Goal: Book appointment/travel/reservation

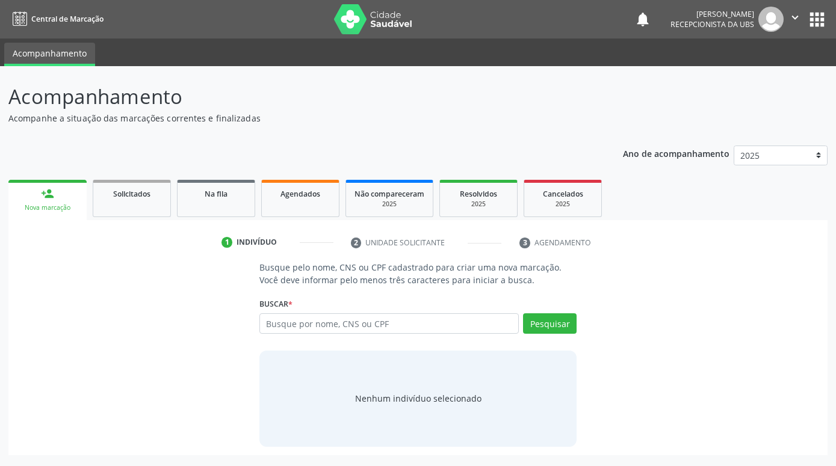
click at [286, 325] on input "text" at bounding box center [388, 324] width 259 height 20
type input "[PERSON_NAME]"
click at [544, 315] on button "Pesquisar" at bounding box center [550, 324] width 54 height 20
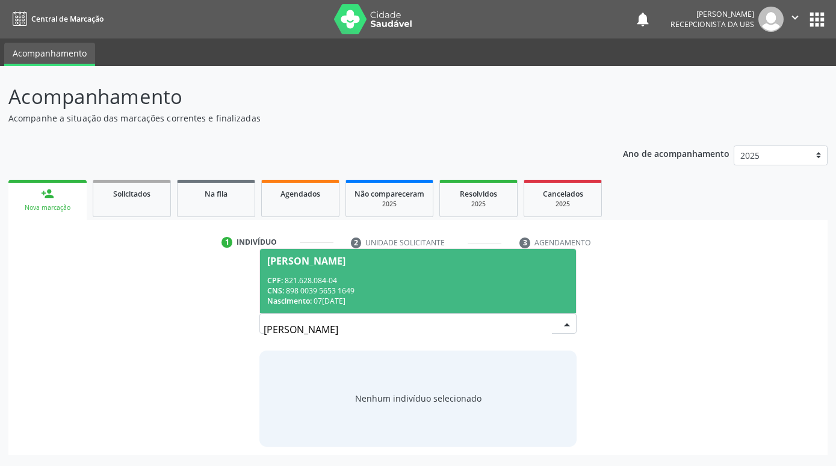
click at [445, 288] on div "CNS: 898 0039 5653 1649" at bounding box center [418, 291] width 302 height 10
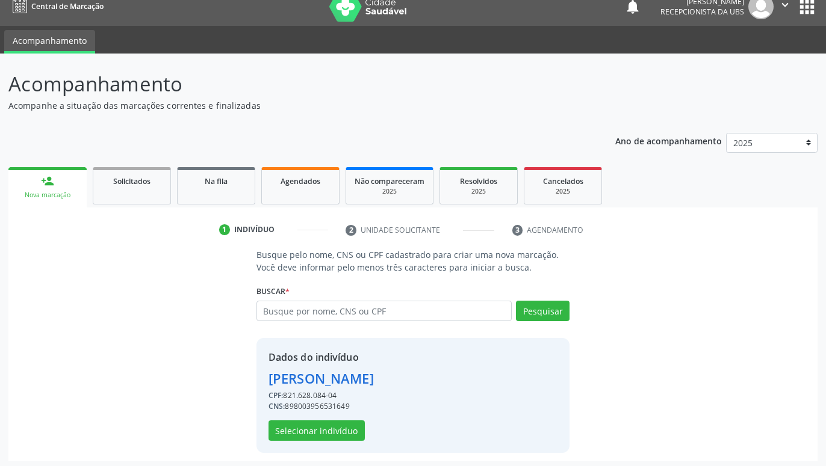
scroll to position [16, 0]
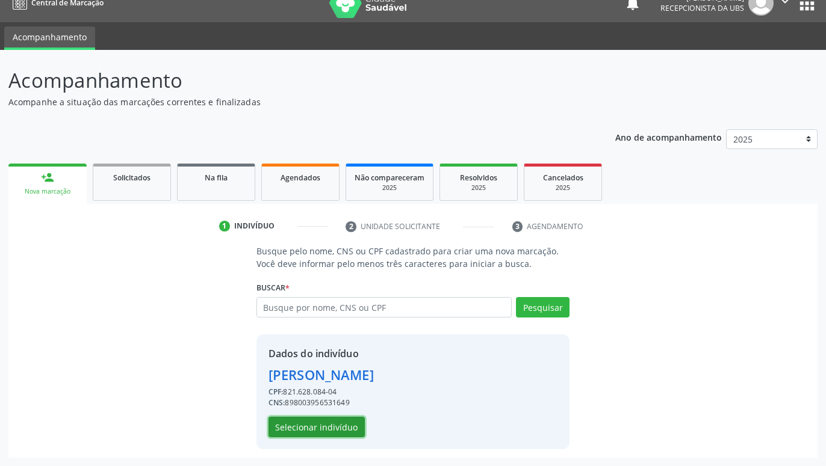
click at [330, 426] on button "Selecionar indivíduo" at bounding box center [316, 427] width 96 height 20
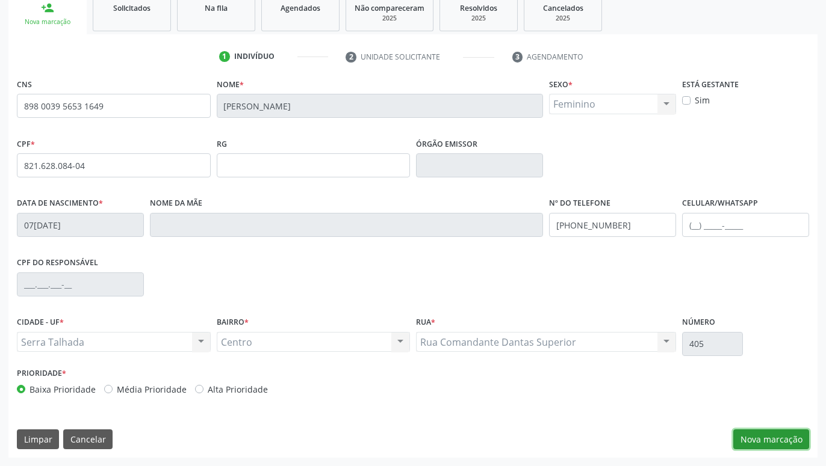
click at [771, 438] on button "Nova marcação" at bounding box center [771, 440] width 76 height 20
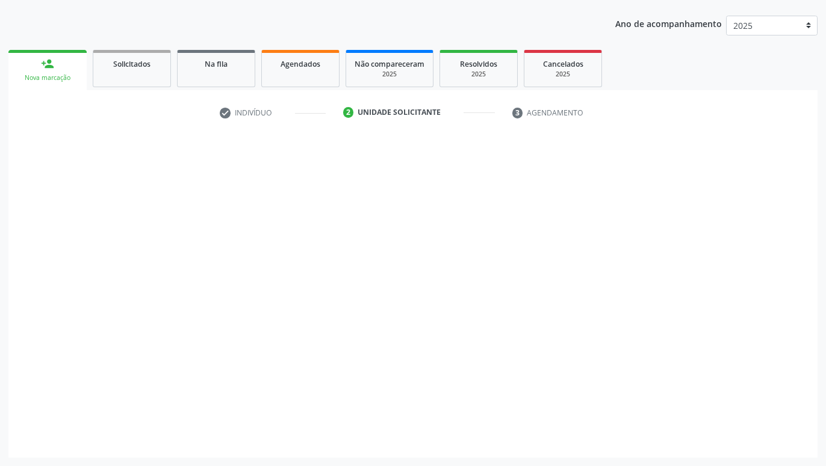
scroll to position [130, 0]
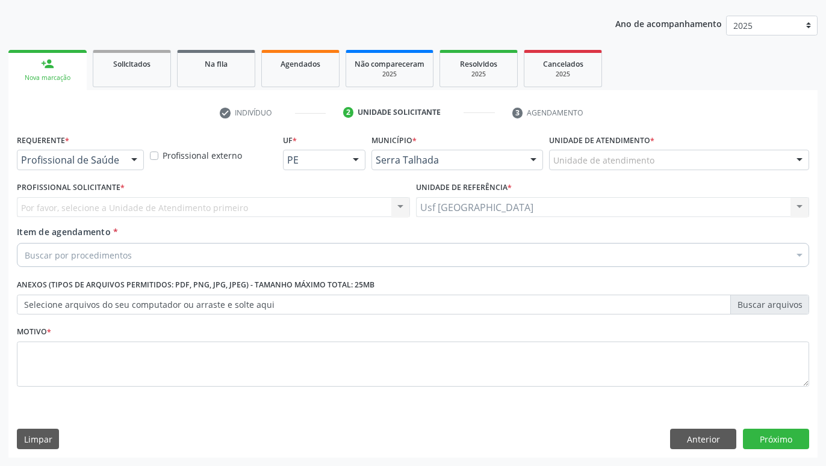
click at [134, 161] on div at bounding box center [134, 160] width 18 height 20
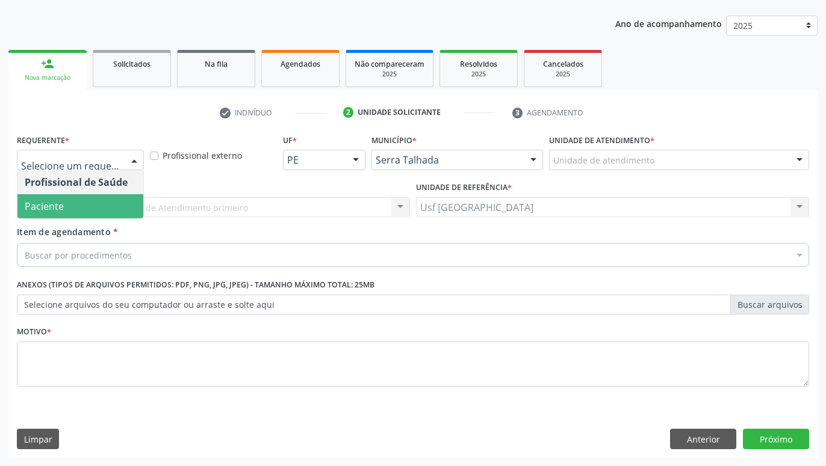
click at [75, 203] on span "Paciente" at bounding box center [80, 206] width 126 height 24
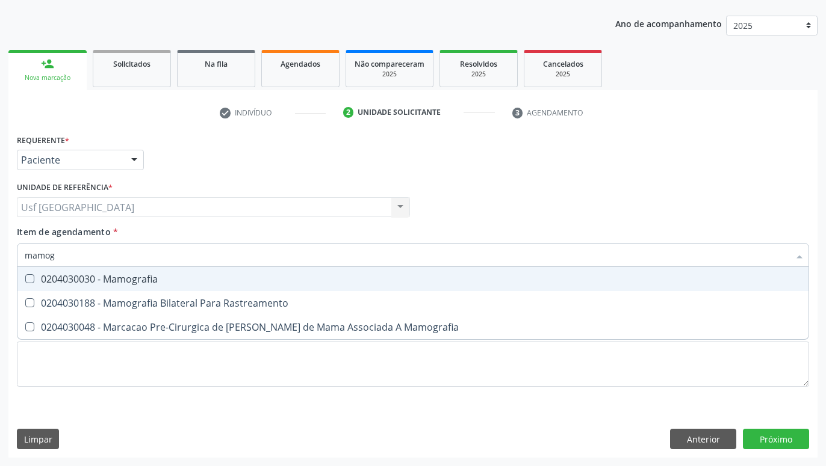
type input "mamogr"
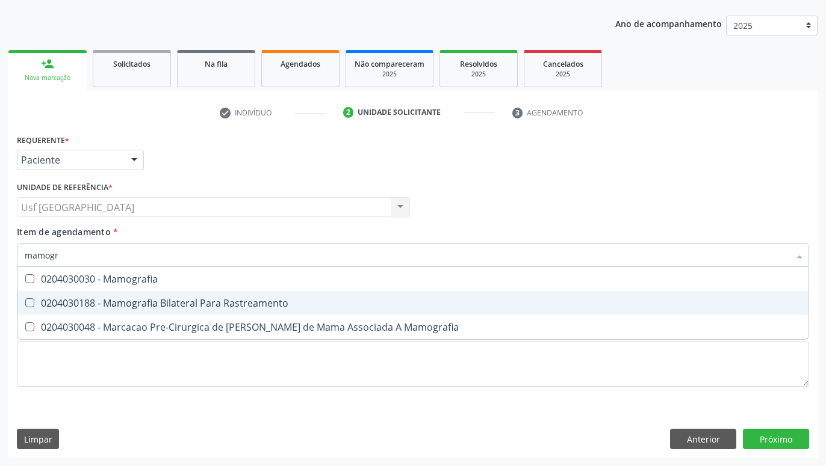
click at [122, 300] on div "0204030188 - Mamografia Bilateral Para Rastreamento" at bounding box center [413, 304] width 776 height 10
checkbox Rastreamento "true"
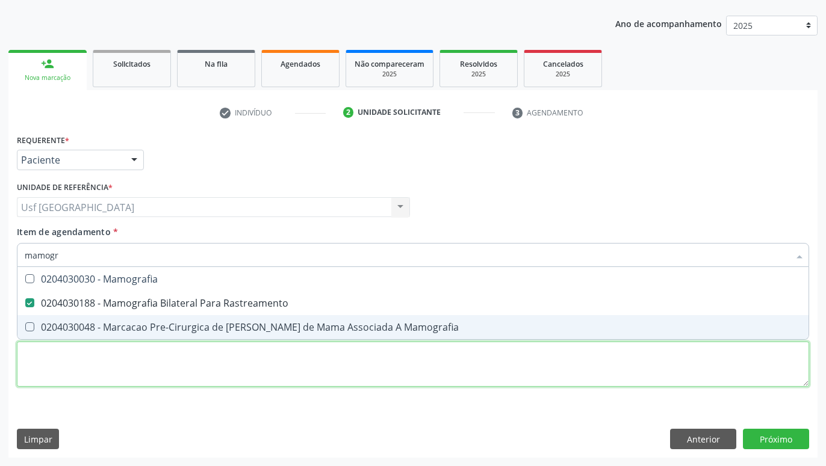
click at [143, 379] on textarea at bounding box center [413, 365] width 792 height 46
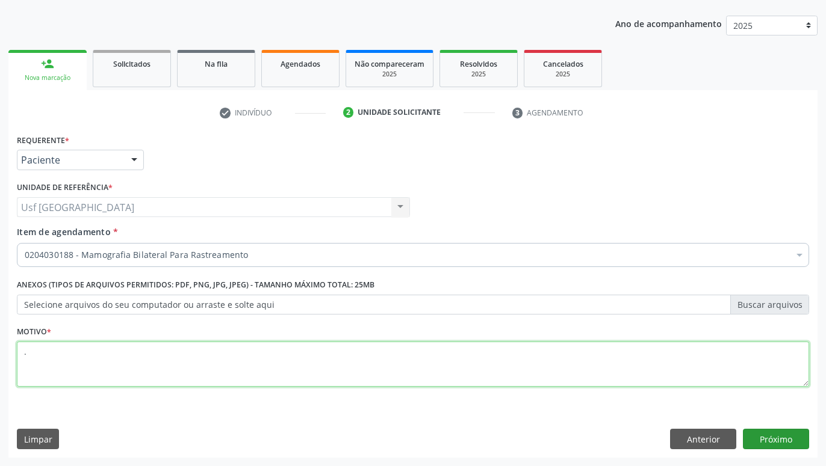
type textarea "."
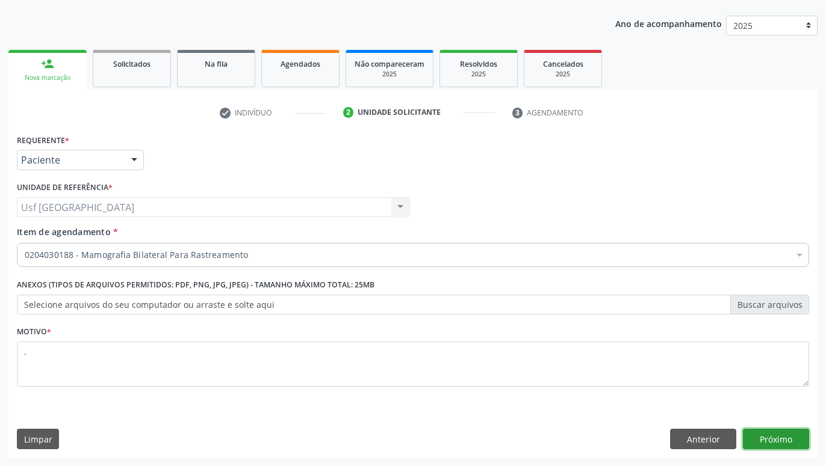
click at [786, 441] on button "Próximo" at bounding box center [776, 439] width 66 height 20
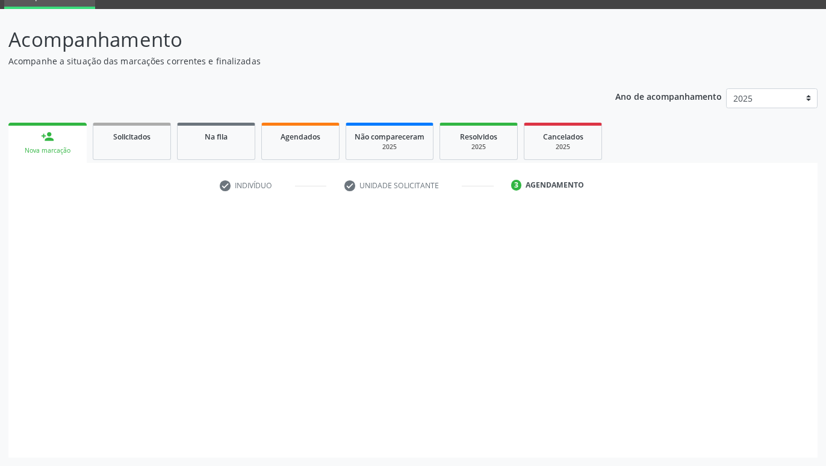
scroll to position [57, 0]
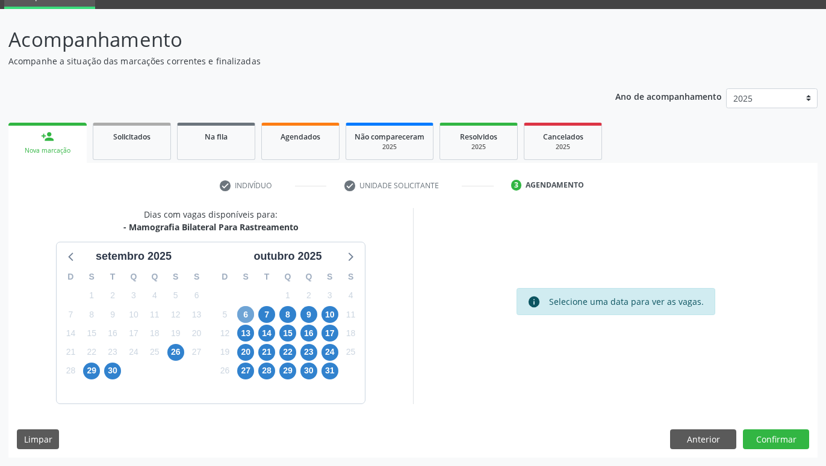
click at [243, 309] on span "6" at bounding box center [245, 314] width 17 height 17
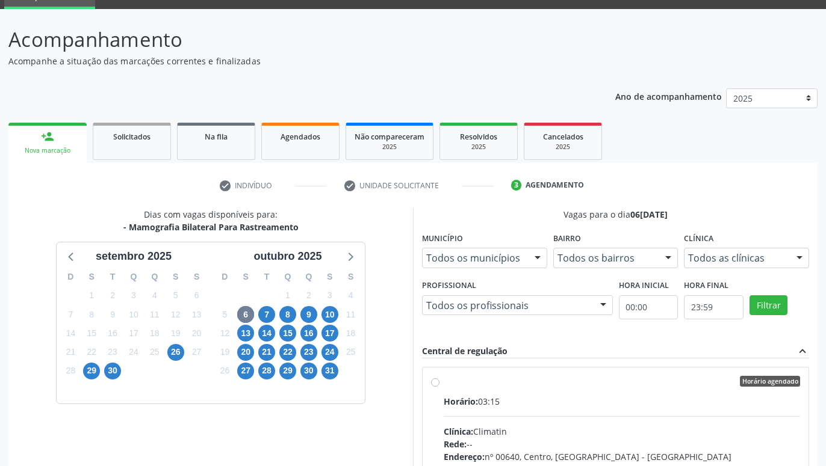
click at [430, 381] on div "Horário agendado Horário: 03:15 Clínica: Climatin Rede: -- Endereço: nº 00640, …" at bounding box center [616, 469] width 386 height 202
radio input "true"
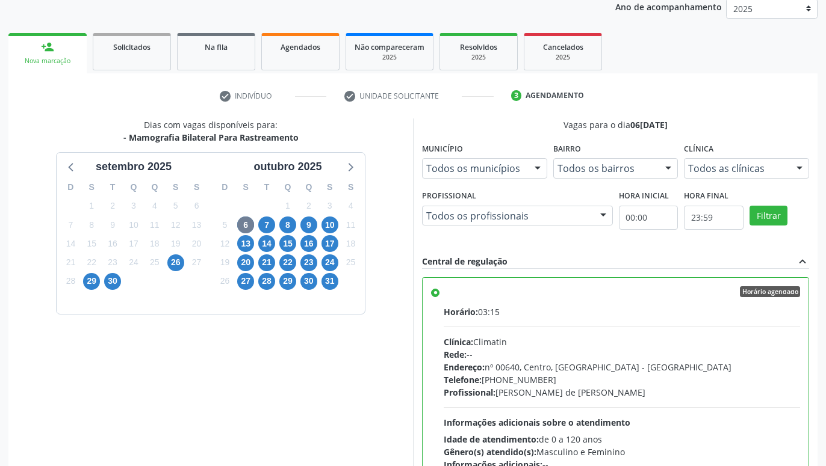
scroll to position [253, 0]
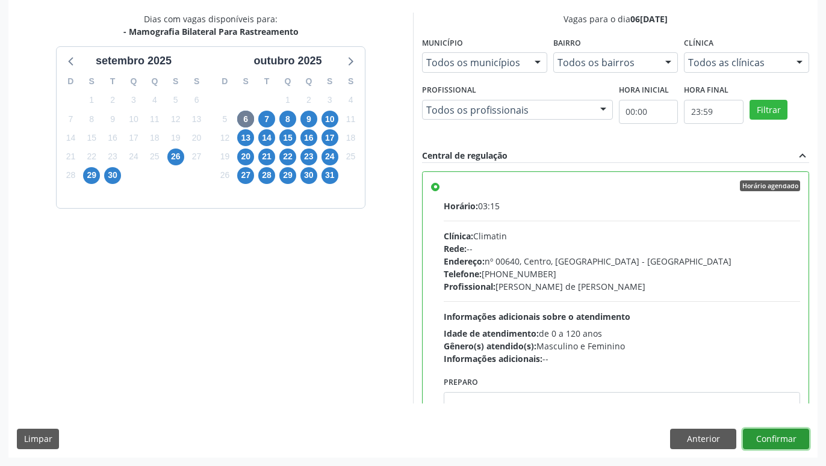
click at [793, 435] on button "Confirmar" at bounding box center [776, 439] width 66 height 20
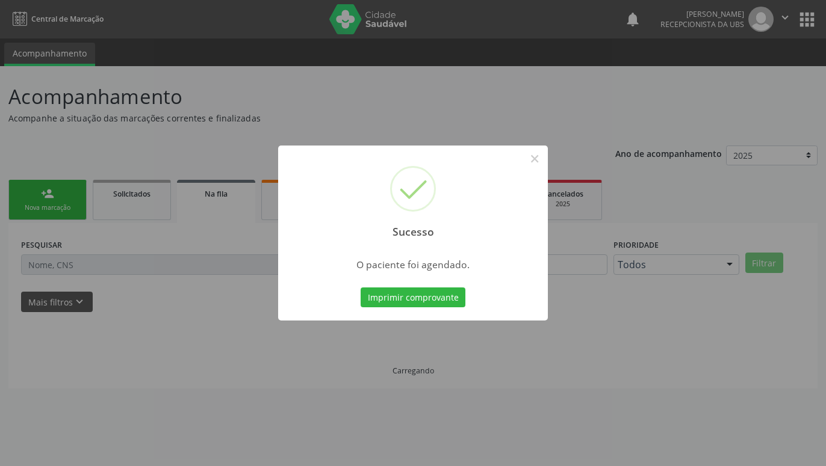
scroll to position [0, 0]
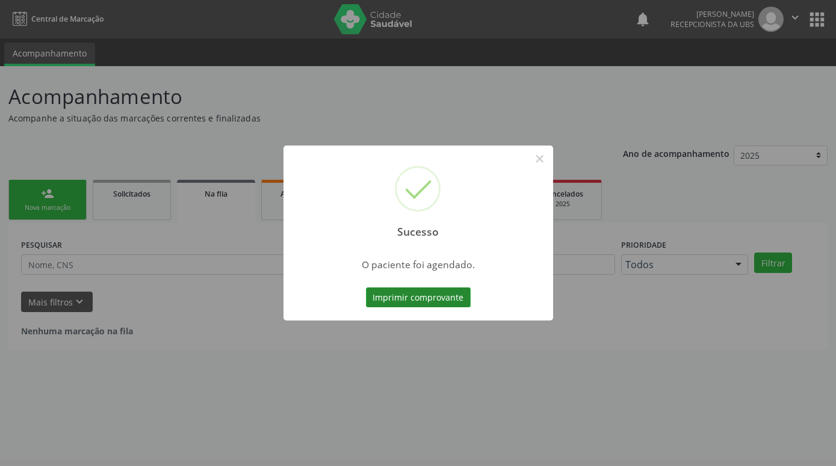
click at [460, 302] on button "Imprimir comprovante" at bounding box center [418, 298] width 105 height 20
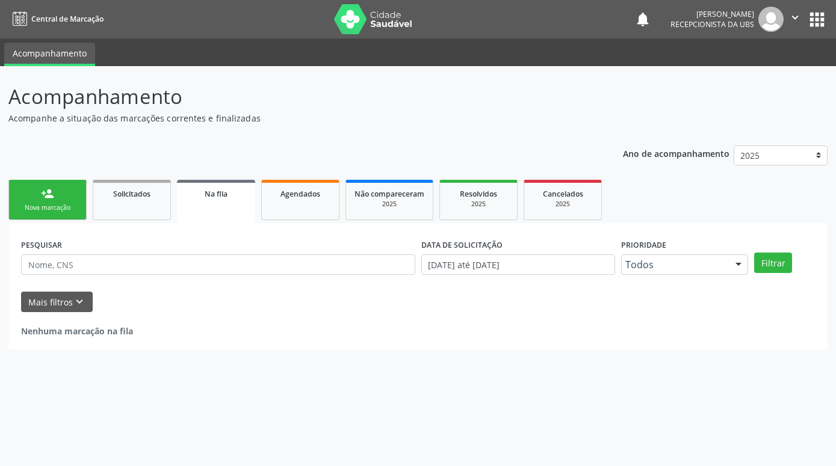
click at [42, 194] on div "person_add" at bounding box center [47, 193] width 13 height 13
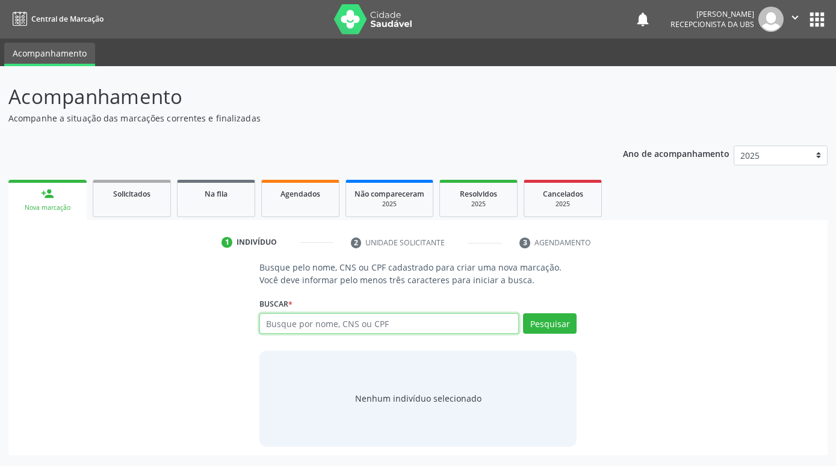
click at [488, 324] on input "text" at bounding box center [388, 324] width 259 height 20
click at [475, 328] on input "text" at bounding box center [388, 324] width 259 height 20
type input "j"
click at [675, 354] on div "Busque pelo nome, CNS ou CPF cadastrado para criar uma nova marcação. Você deve…" at bounding box center [418, 353] width 802 height 185
click at [302, 325] on input "text" at bounding box center [388, 324] width 259 height 20
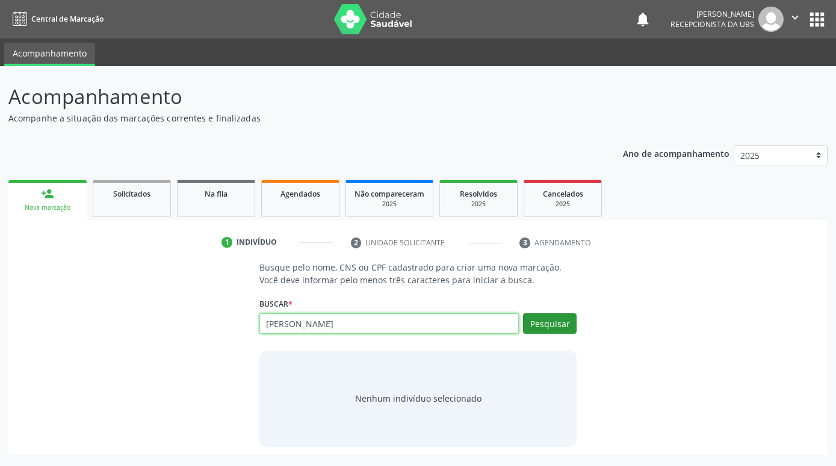
type input "[PERSON_NAME]"
click at [565, 324] on button "Pesquisar" at bounding box center [550, 324] width 54 height 20
type input "[PERSON_NAME]"
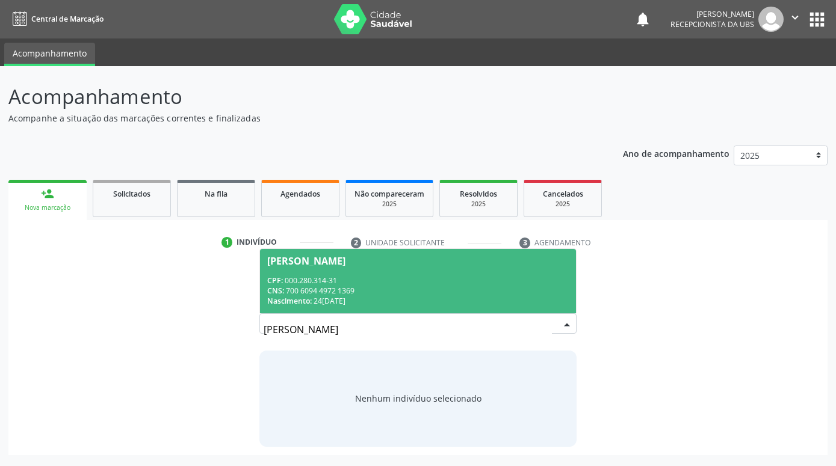
click at [488, 287] on div "CNS: 700 6094 4972 1369" at bounding box center [418, 291] width 302 height 10
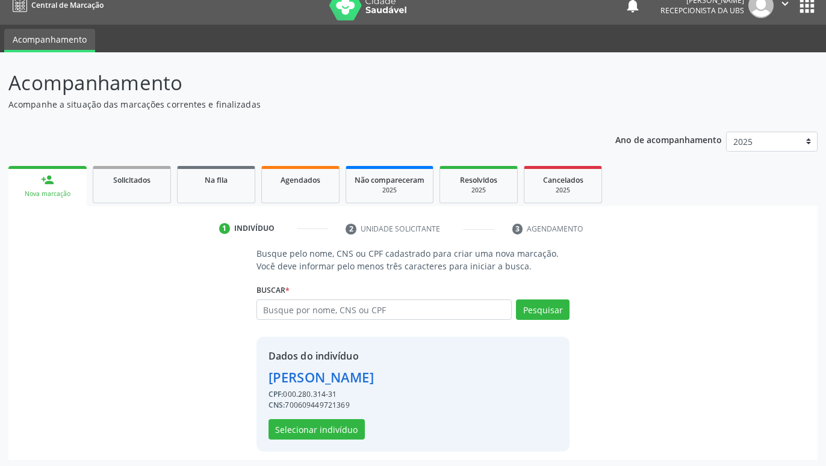
scroll to position [16, 0]
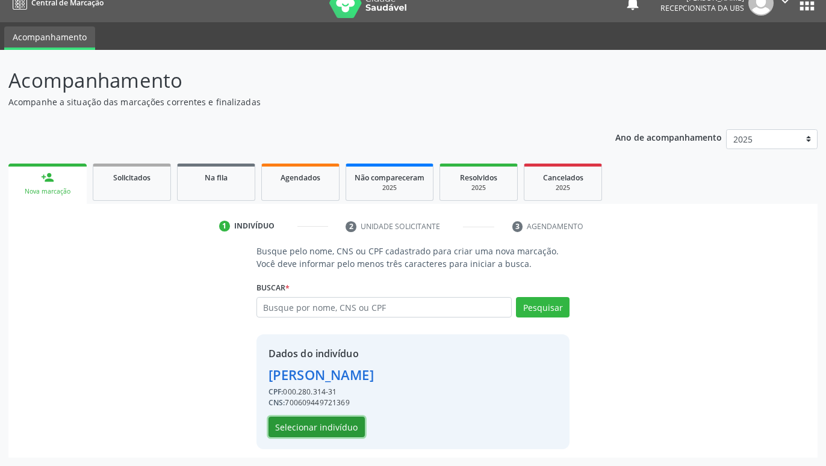
click at [351, 426] on button "Selecionar indivíduo" at bounding box center [316, 427] width 96 height 20
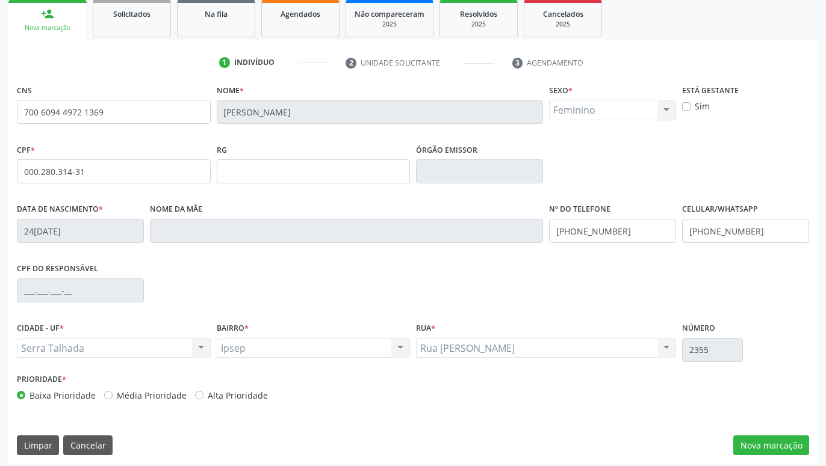
scroll to position [186, 0]
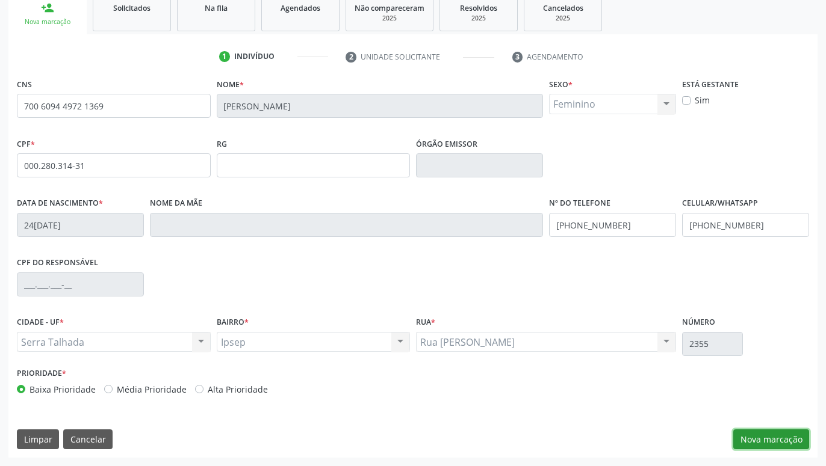
click at [781, 436] on button "Nova marcação" at bounding box center [771, 440] width 76 height 20
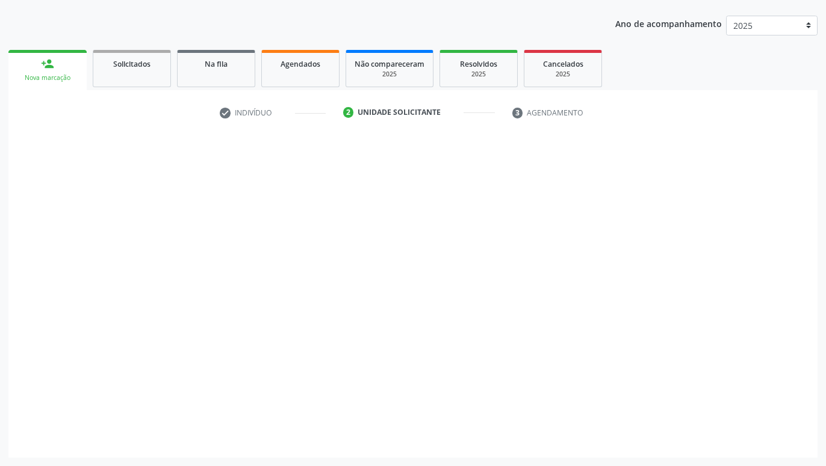
scroll to position [130, 0]
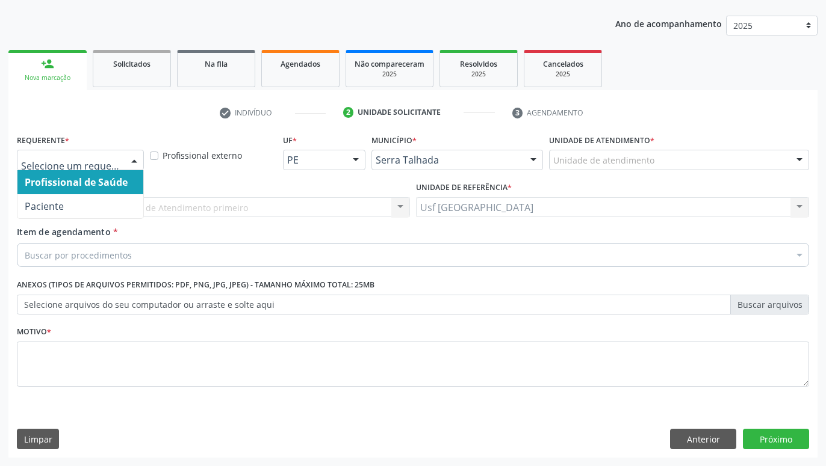
click at [134, 162] on div at bounding box center [134, 160] width 18 height 20
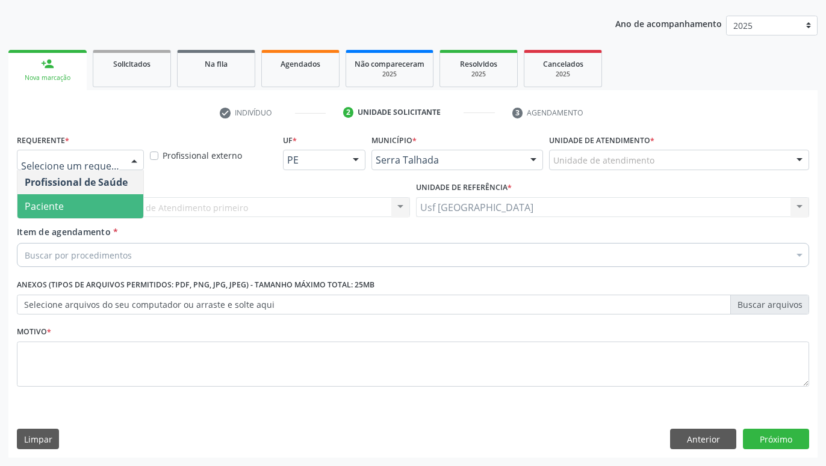
click at [40, 203] on span "Paciente" at bounding box center [44, 206] width 39 height 13
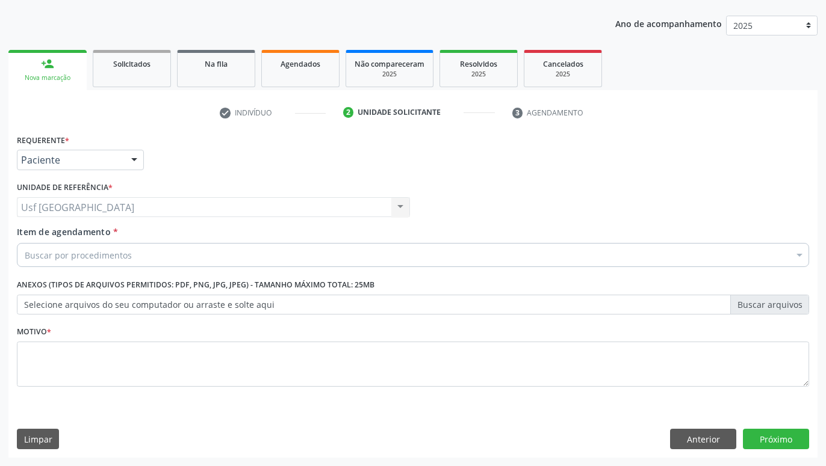
click at [207, 258] on div "Buscar por procedimentos" at bounding box center [413, 255] width 792 height 24
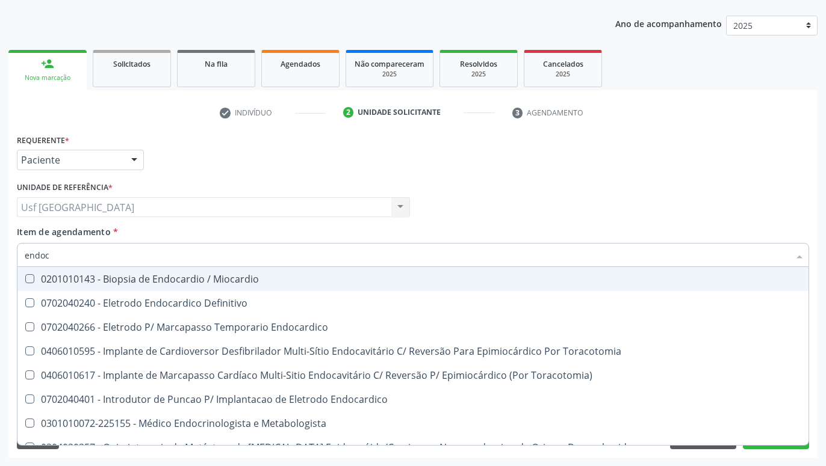
type input "endocr"
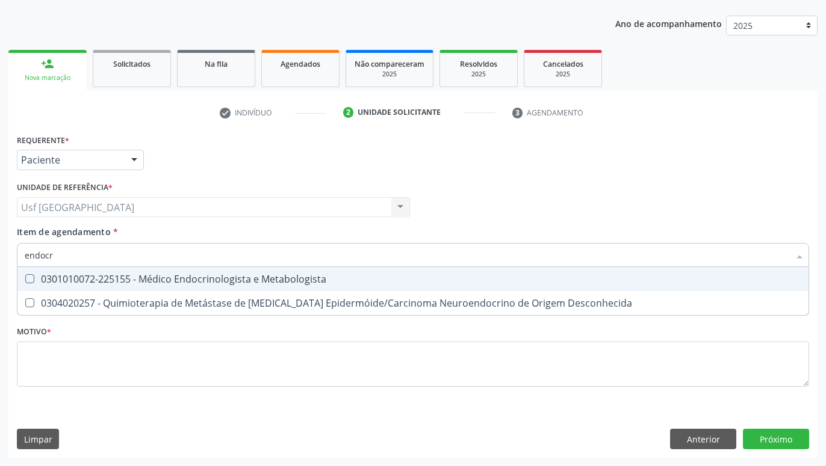
click at [123, 278] on div "0301010072-225155 - Médico Endocrinologista e Metabologista" at bounding box center [413, 279] width 776 height 10
checkbox Metabologista "true"
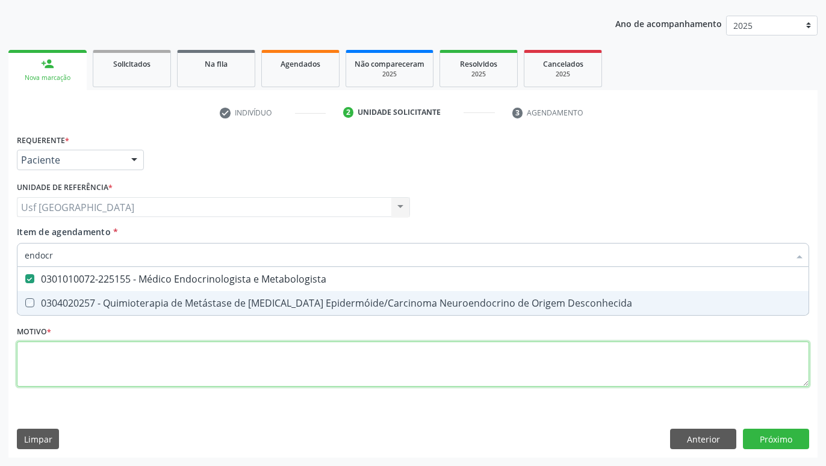
click at [132, 366] on textarea at bounding box center [413, 365] width 792 height 46
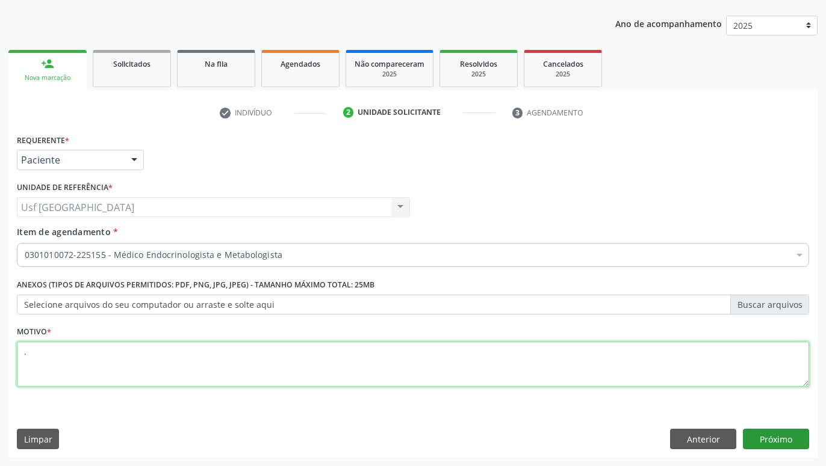
type textarea "."
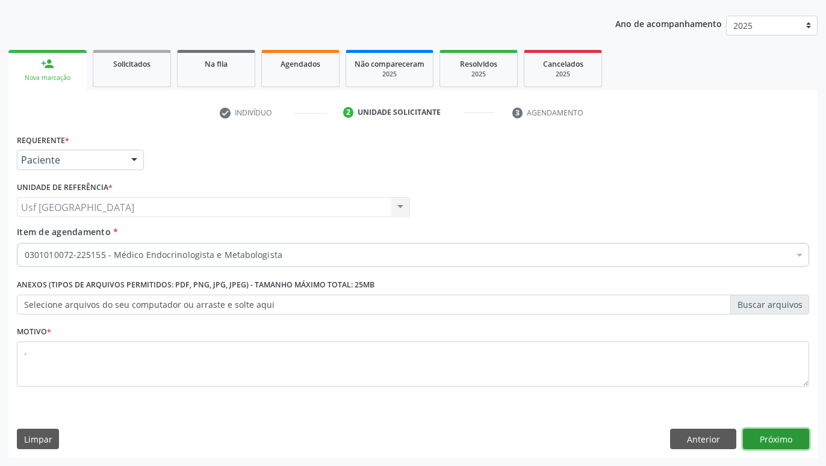
click at [781, 438] on button "Próximo" at bounding box center [776, 439] width 66 height 20
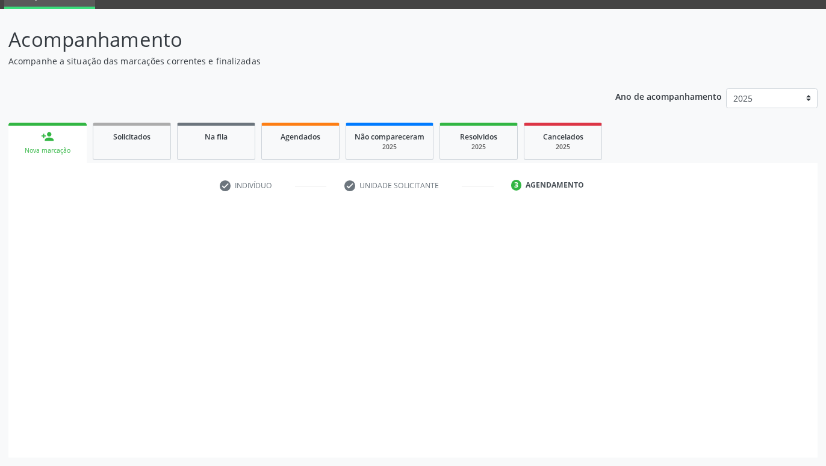
scroll to position [57, 0]
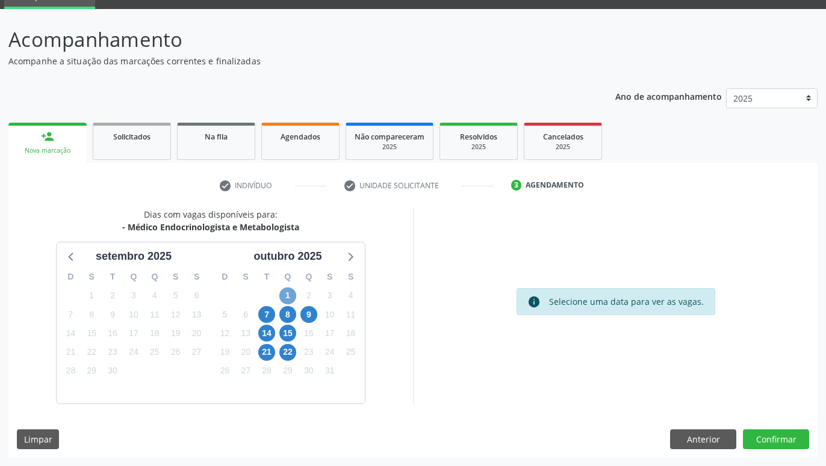
click at [289, 293] on span "1" at bounding box center [287, 296] width 17 height 17
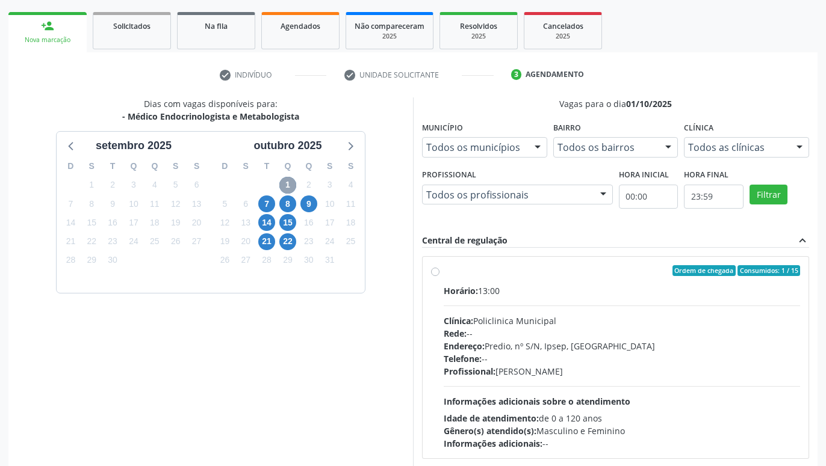
scroll to position [180, 0]
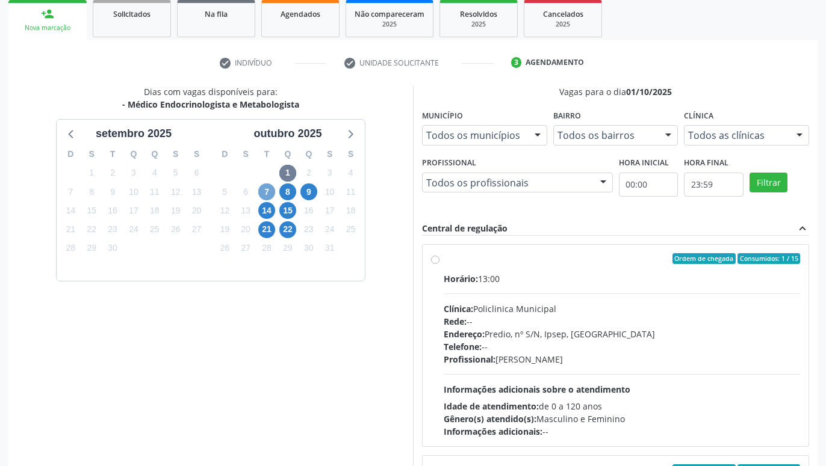
click at [262, 188] on span "7" at bounding box center [266, 192] width 17 height 17
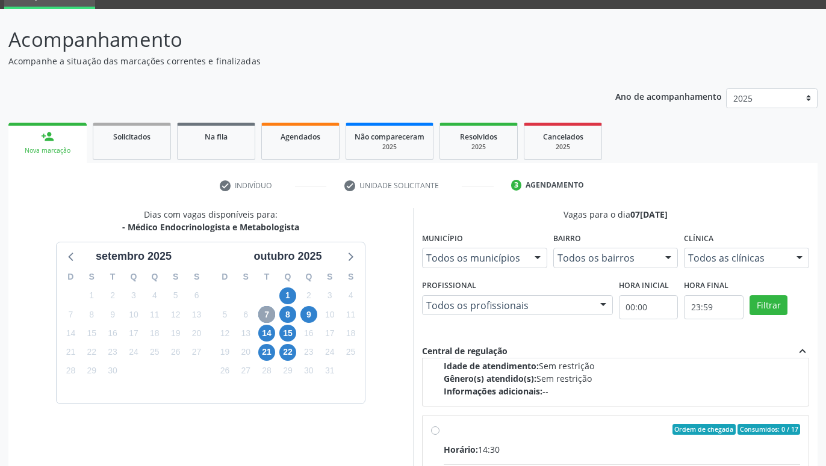
scroll to position [401, 0]
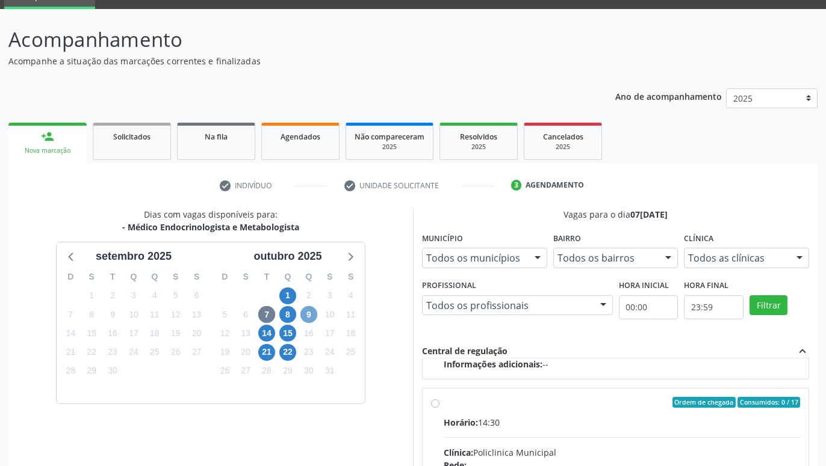
click at [309, 314] on span "9" at bounding box center [308, 314] width 17 height 17
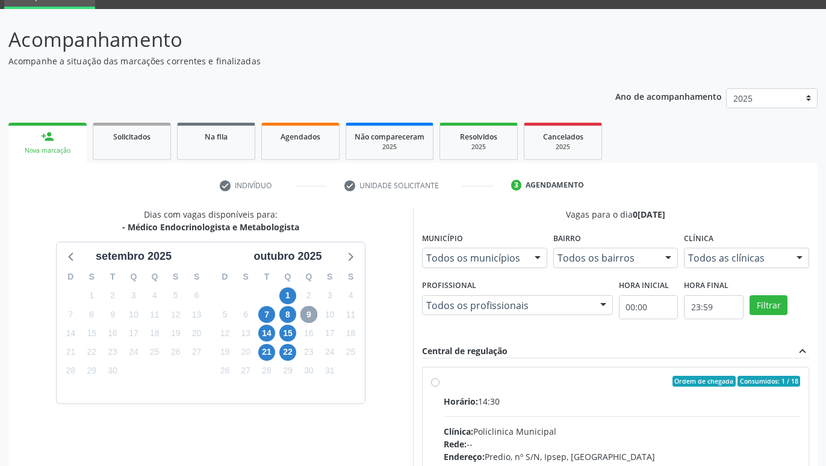
scroll to position [119, 0]
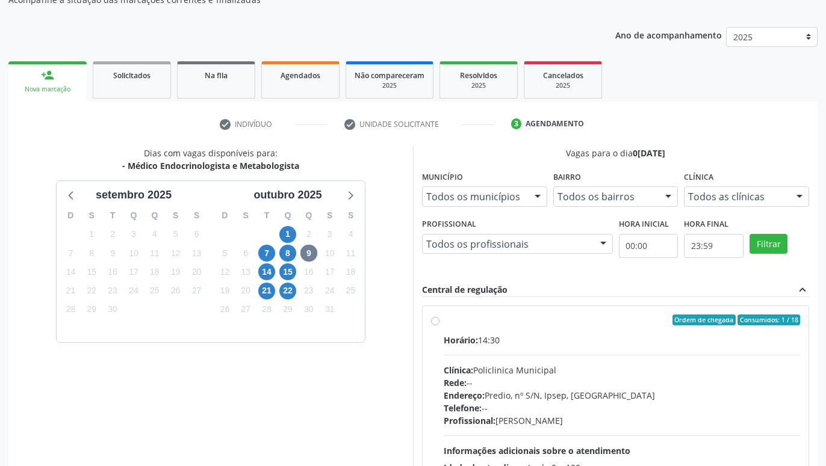
click at [444, 319] on label "Ordem de chegada Consumidos: 1 / 18 Horário: 14:30 Clínica: Policlinica Municip…" at bounding box center [622, 407] width 356 height 185
click at [431, 319] on input "Ordem de chegada Consumidos: 1 / 18 Horário: 14:30 Clínica: Policlinica Municip…" at bounding box center [435, 320] width 8 height 11
radio input "true"
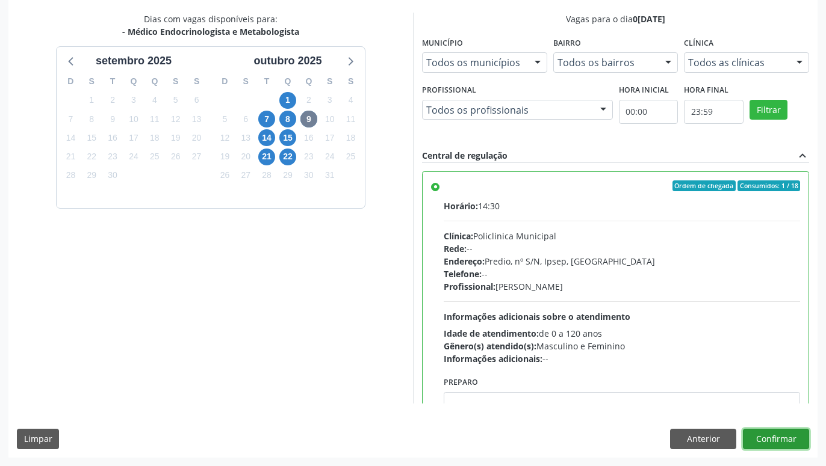
click at [775, 442] on button "Confirmar" at bounding box center [776, 439] width 66 height 20
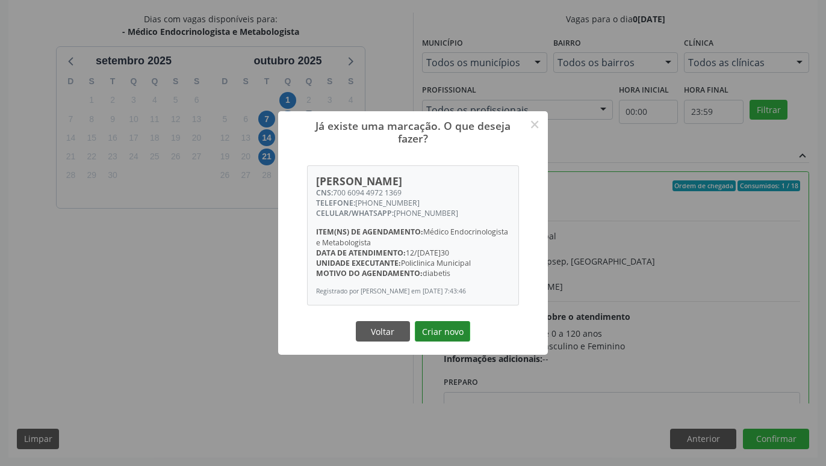
click at [444, 336] on button "Criar novo" at bounding box center [442, 331] width 55 height 20
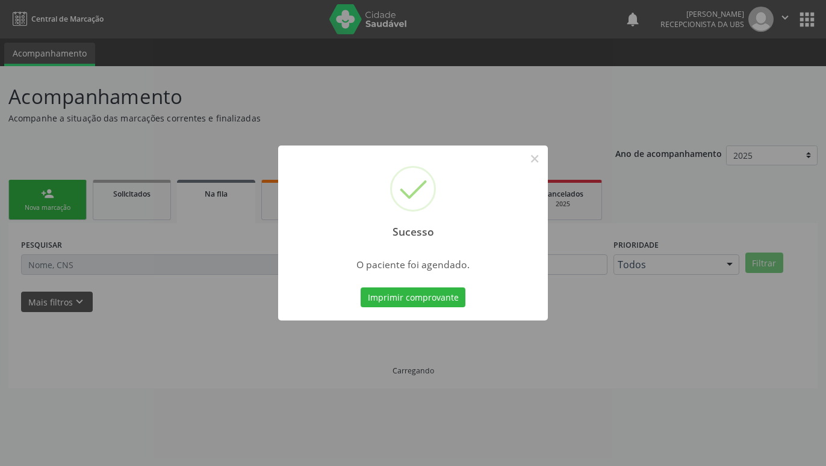
scroll to position [0, 0]
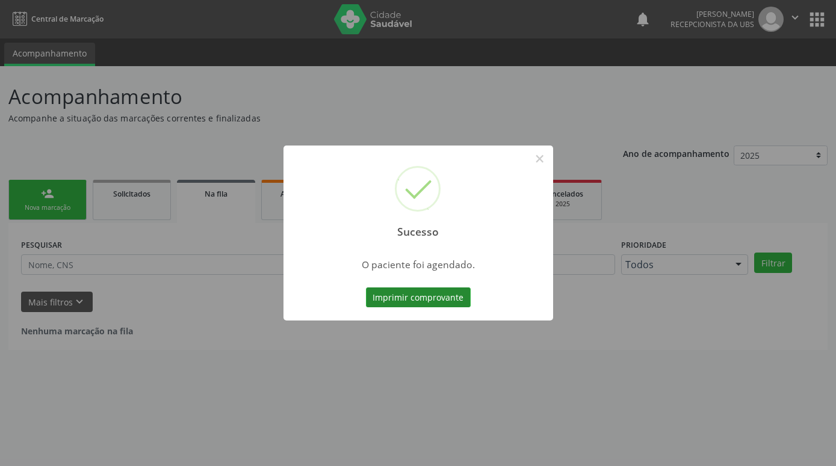
click at [436, 302] on button "Imprimir comprovante" at bounding box center [418, 298] width 105 height 20
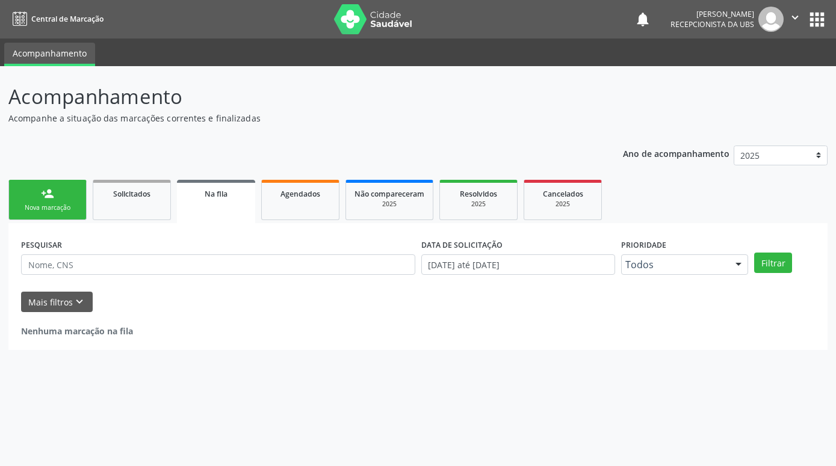
click at [61, 185] on link "person_add Nova marcação" at bounding box center [47, 200] width 78 height 40
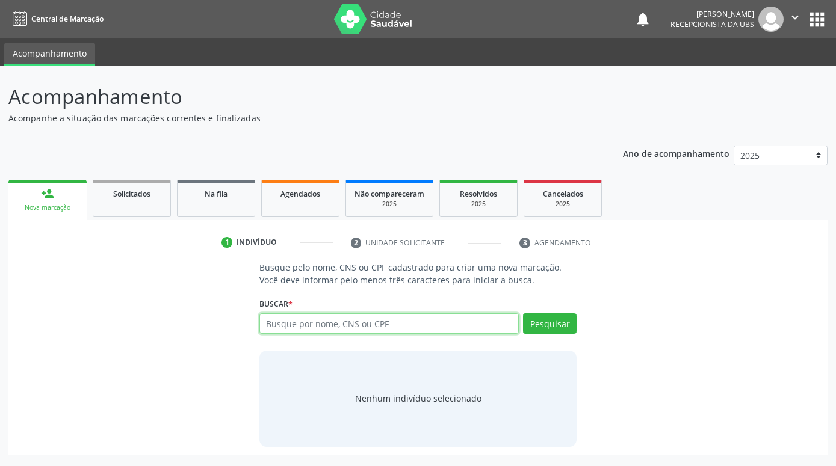
click at [347, 326] on input "text" at bounding box center [388, 324] width 259 height 20
type input "[PERSON_NAME]"
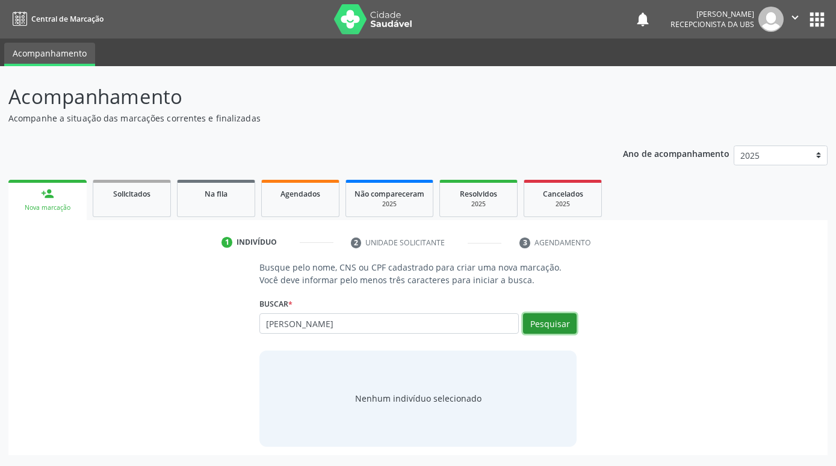
click at [546, 328] on button "Pesquisar" at bounding box center [550, 324] width 54 height 20
type input "[PERSON_NAME]"
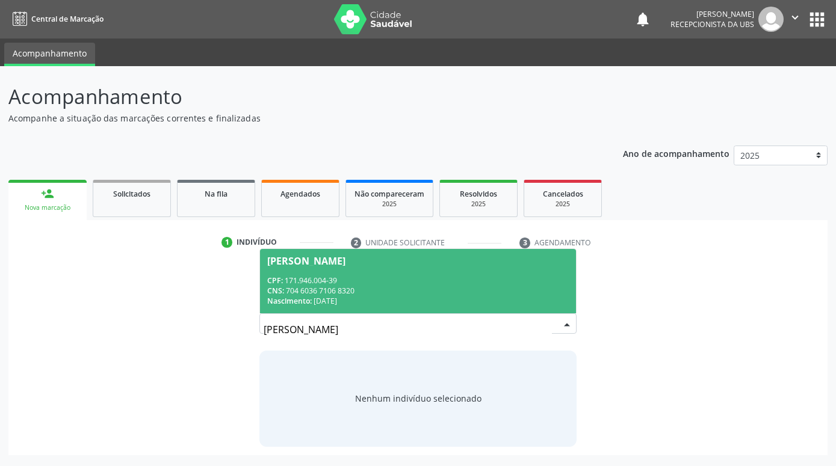
click at [445, 278] on div "CPF: 171.946.004-39" at bounding box center [418, 281] width 302 height 10
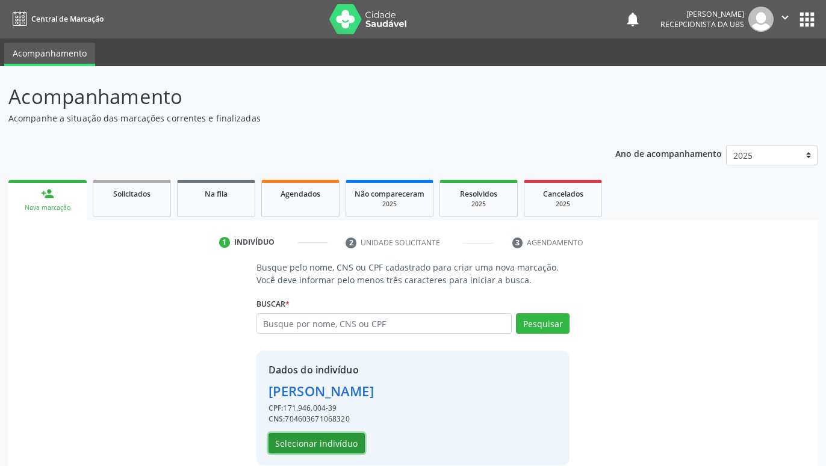
click at [359, 435] on button "Selecionar indivíduo" at bounding box center [316, 443] width 96 height 20
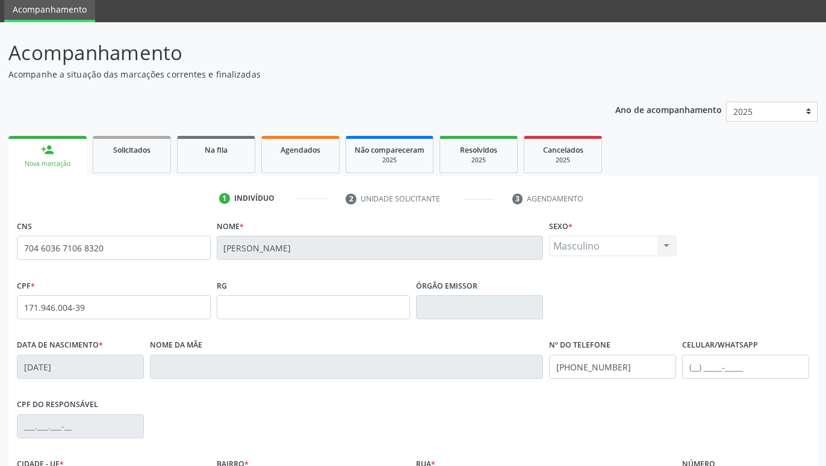
scroll to position [186, 0]
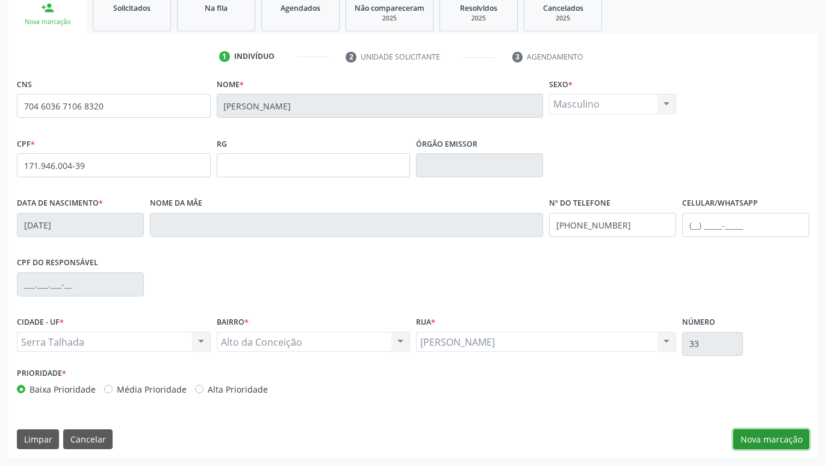
click at [746, 443] on button "Nova marcação" at bounding box center [771, 440] width 76 height 20
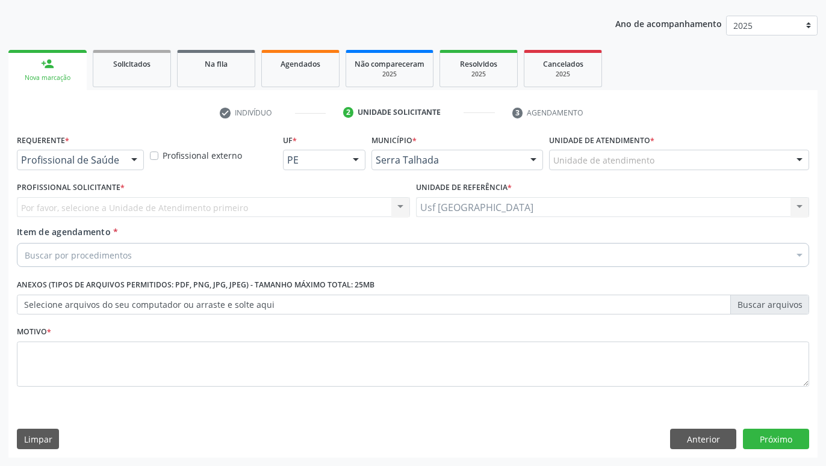
click at [135, 163] on div at bounding box center [134, 160] width 18 height 20
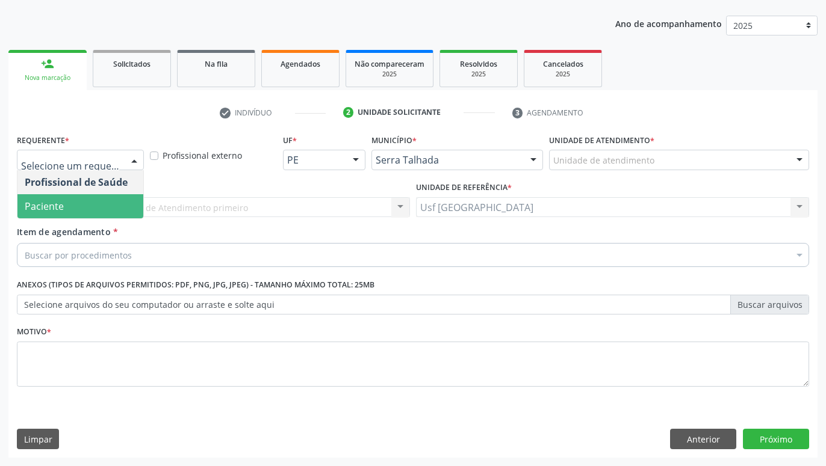
click at [70, 204] on span "Paciente" at bounding box center [80, 206] width 126 height 24
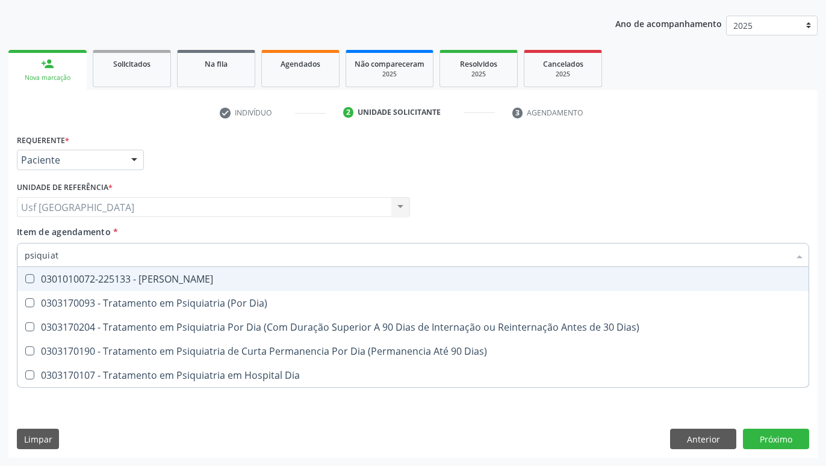
type input "psiquiatr"
click at [194, 274] on div "0301010072-225133 - [PERSON_NAME]" at bounding box center [413, 279] width 776 height 10
checkbox Psiquiatra "true"
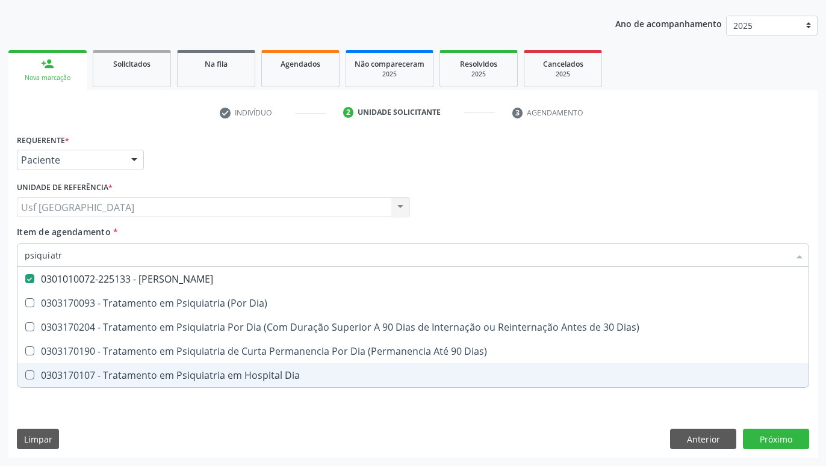
click at [555, 410] on div "Requerente * Paciente Profissional de Saúde Paciente Nenhum resultado encontrad…" at bounding box center [412, 294] width 809 height 327
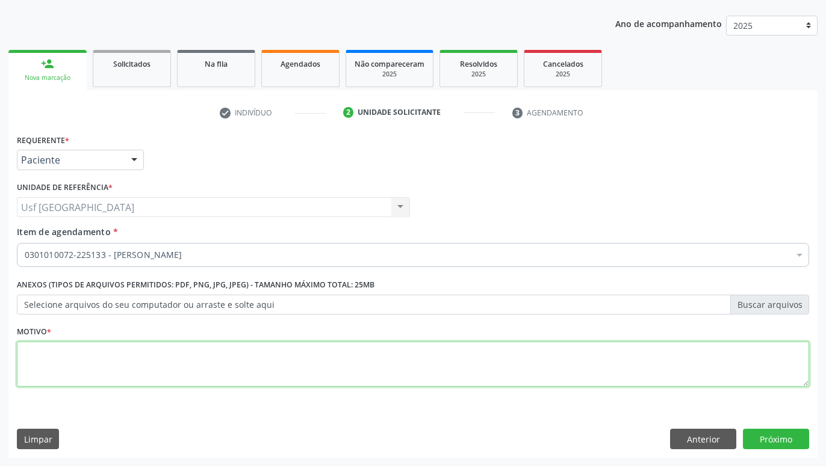
click at [290, 370] on textarea at bounding box center [413, 365] width 792 height 46
type textarea "."
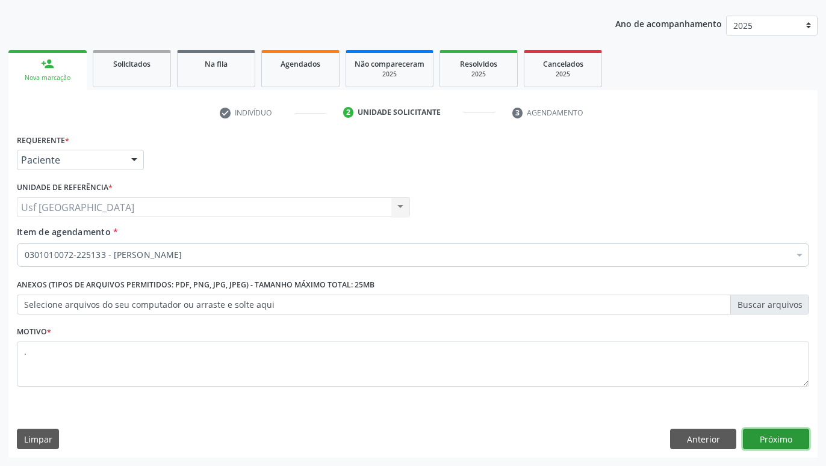
click at [772, 441] on button "Próximo" at bounding box center [776, 439] width 66 height 20
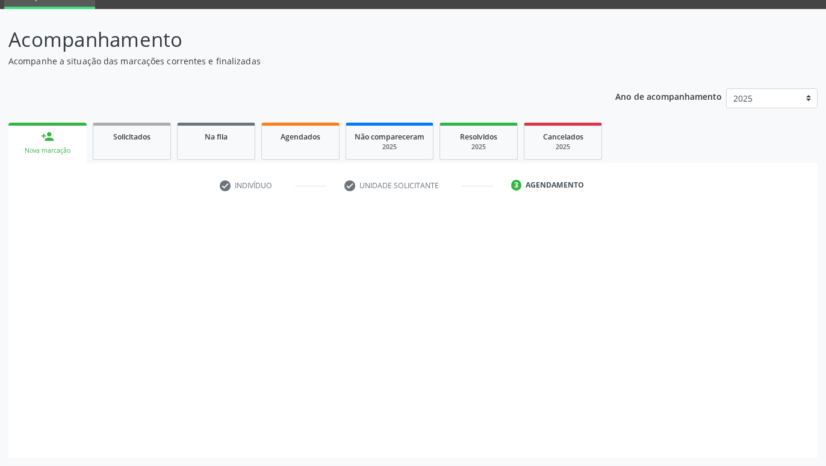
scroll to position [57, 0]
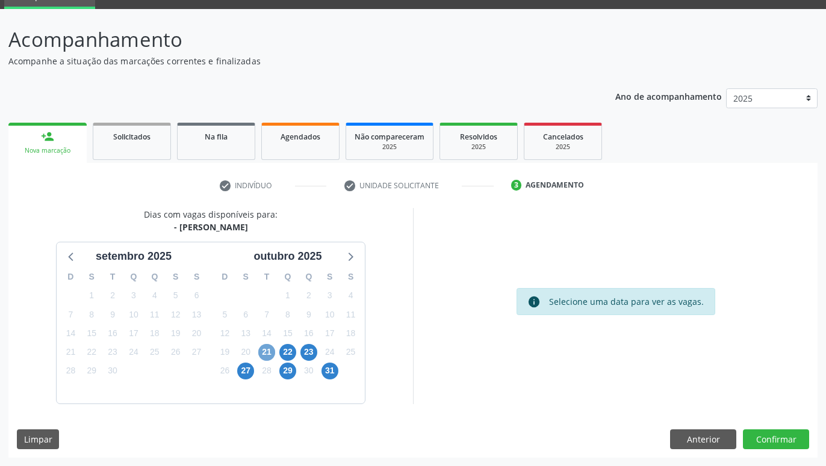
click at [264, 347] on span "21" at bounding box center [266, 352] width 17 height 17
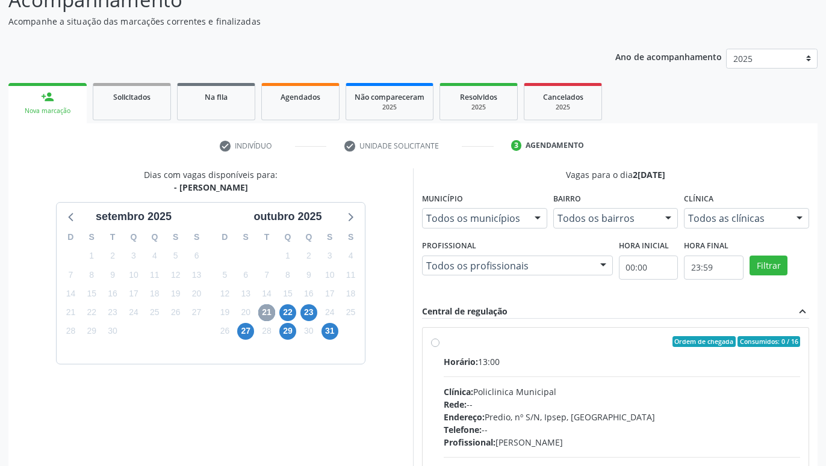
scroll to position [119, 0]
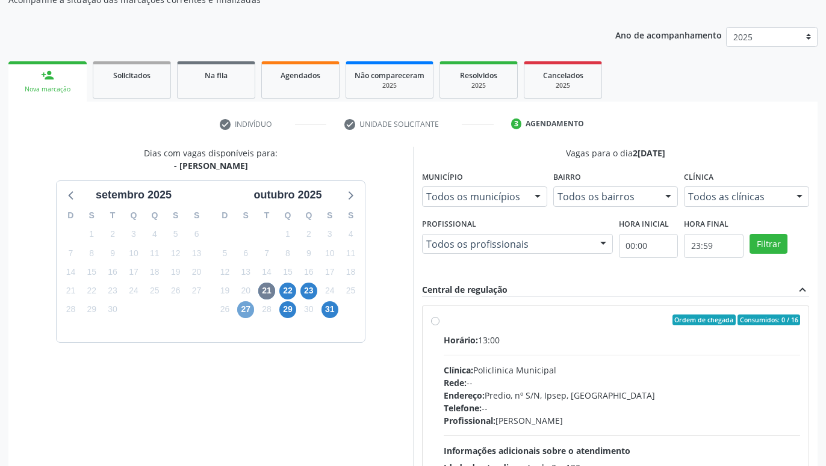
click at [250, 309] on span "27" at bounding box center [245, 310] width 17 height 17
click at [289, 290] on span "22" at bounding box center [287, 291] width 17 height 17
click at [289, 306] on span "29" at bounding box center [287, 310] width 17 height 17
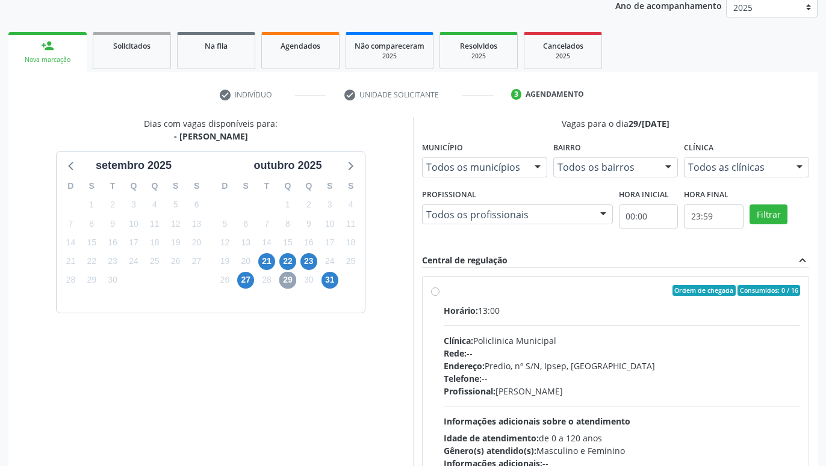
scroll to position [180, 0]
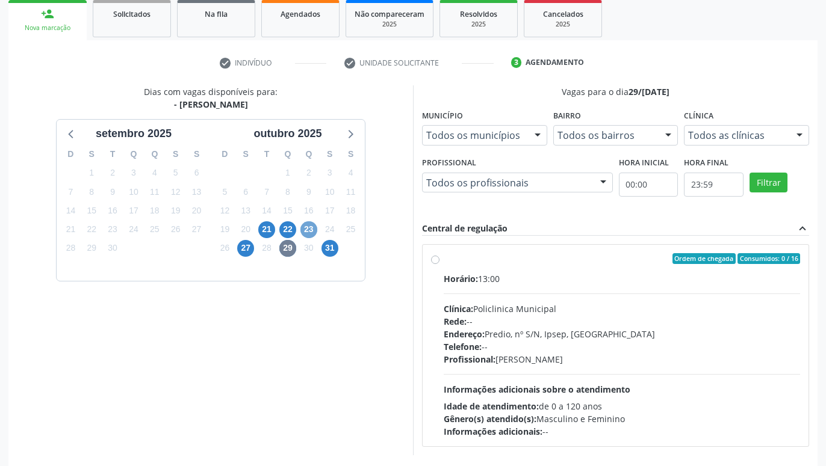
click at [305, 229] on span "23" at bounding box center [308, 229] width 17 height 17
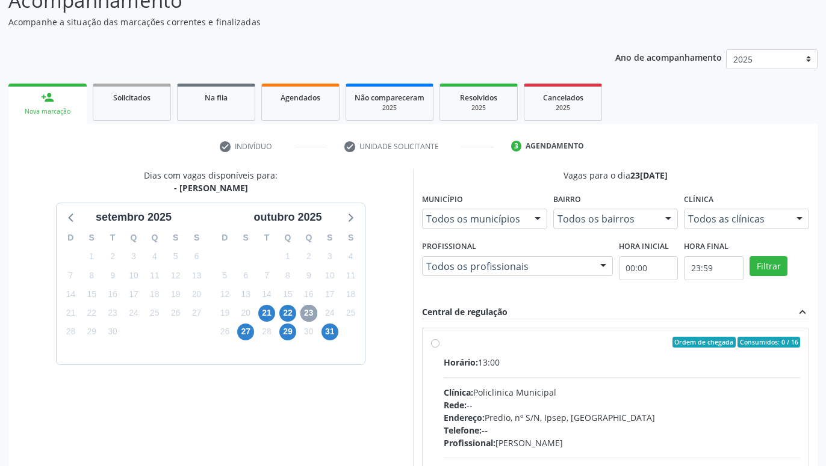
scroll to position [119, 0]
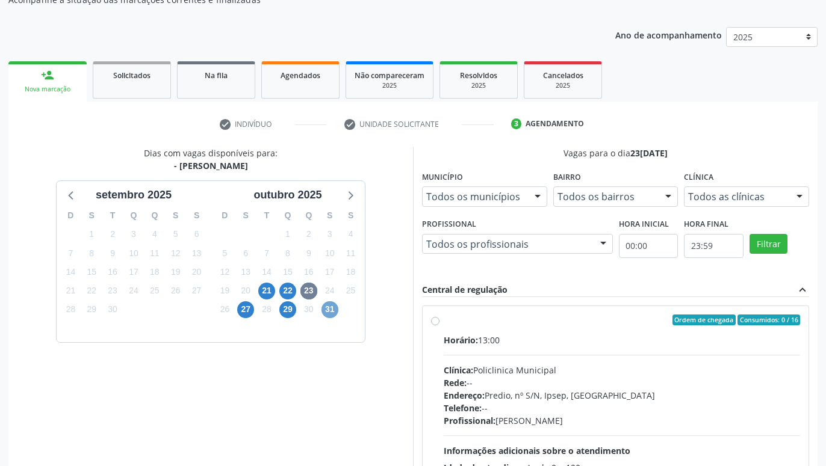
click at [329, 310] on span "31" at bounding box center [329, 310] width 17 height 17
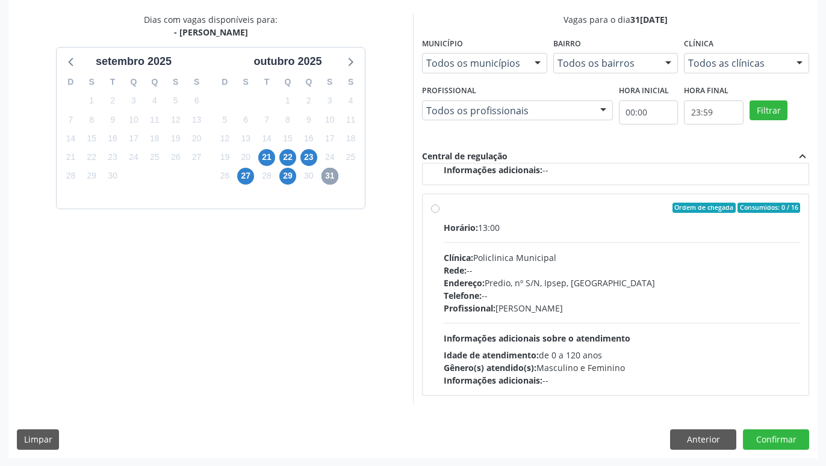
scroll to position [253, 0]
click at [263, 158] on span "21" at bounding box center [266, 157] width 17 height 17
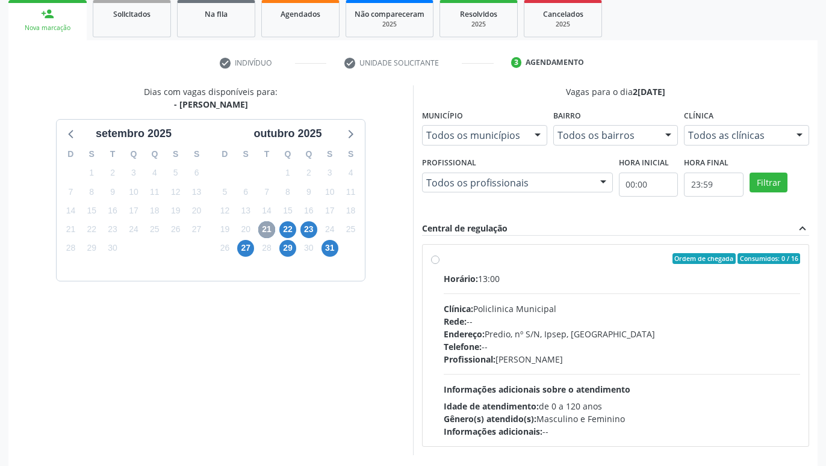
scroll to position [231, 0]
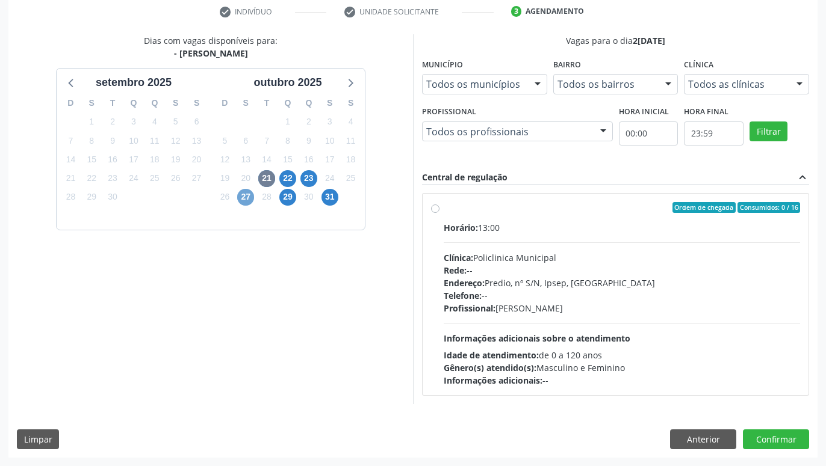
click at [249, 200] on span "27" at bounding box center [245, 197] width 17 height 17
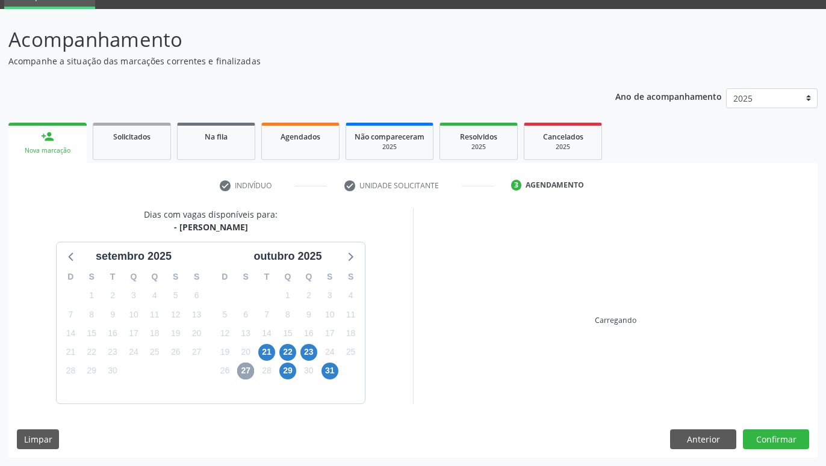
scroll to position [57, 0]
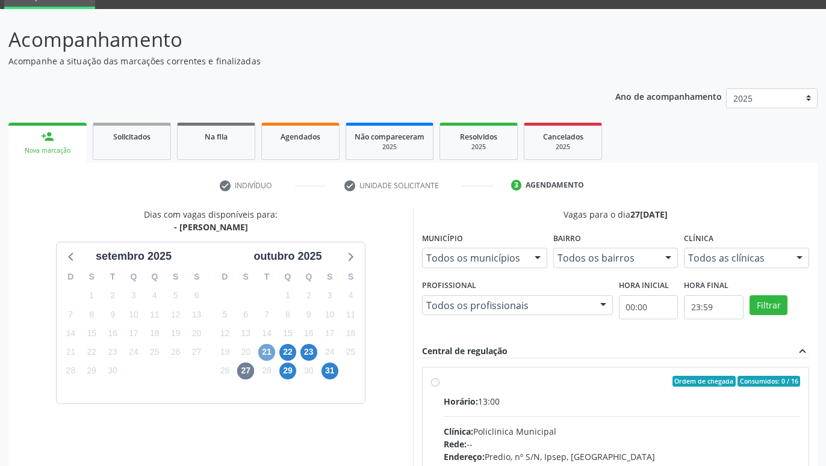
click at [267, 350] on span "21" at bounding box center [266, 352] width 17 height 17
click at [289, 353] on span "22" at bounding box center [287, 352] width 17 height 17
click at [309, 353] on span "23" at bounding box center [308, 352] width 17 height 17
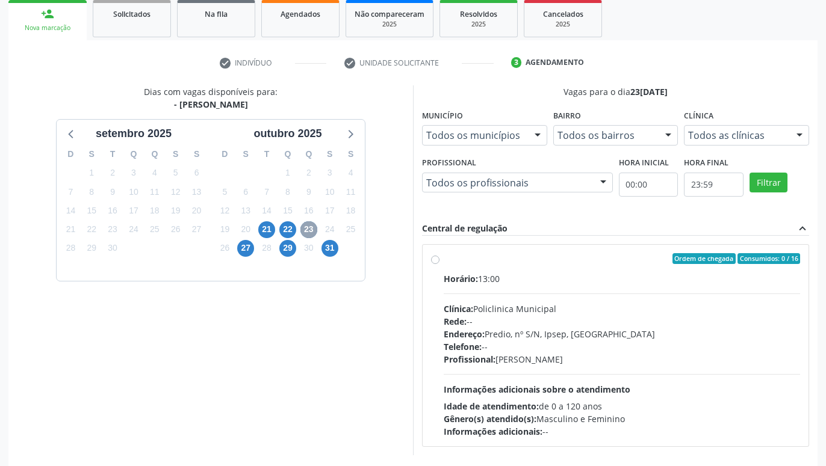
scroll to position [231, 0]
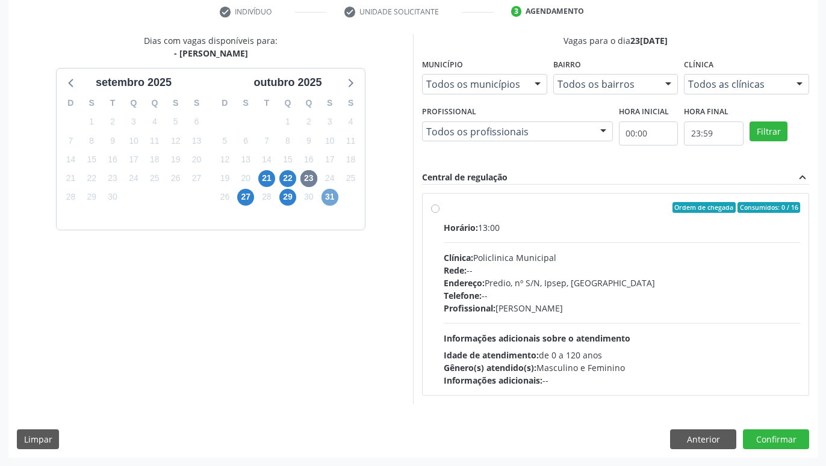
click at [331, 197] on span "31" at bounding box center [329, 197] width 17 height 17
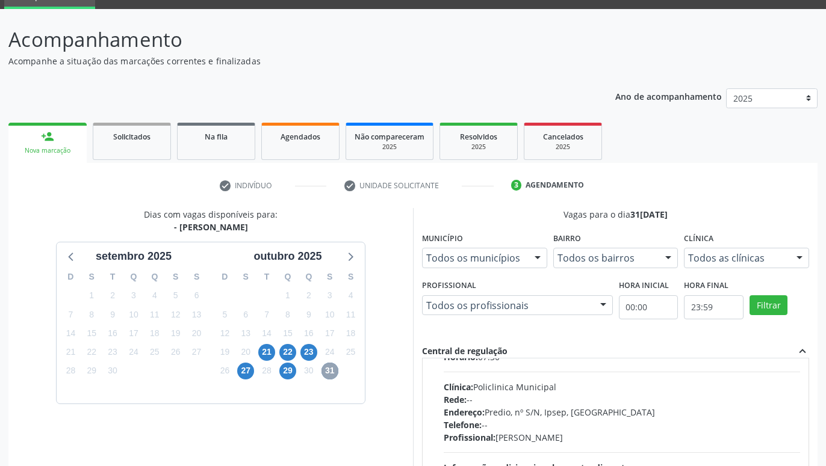
scroll to position [69, 0]
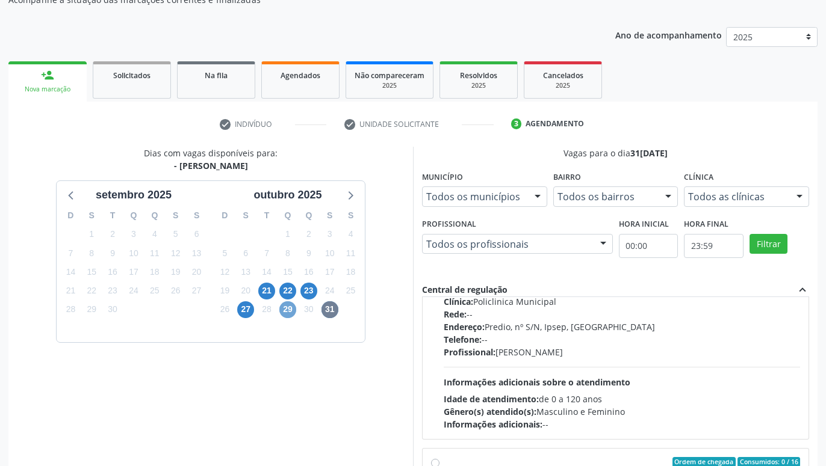
click at [291, 310] on span "29" at bounding box center [287, 310] width 17 height 17
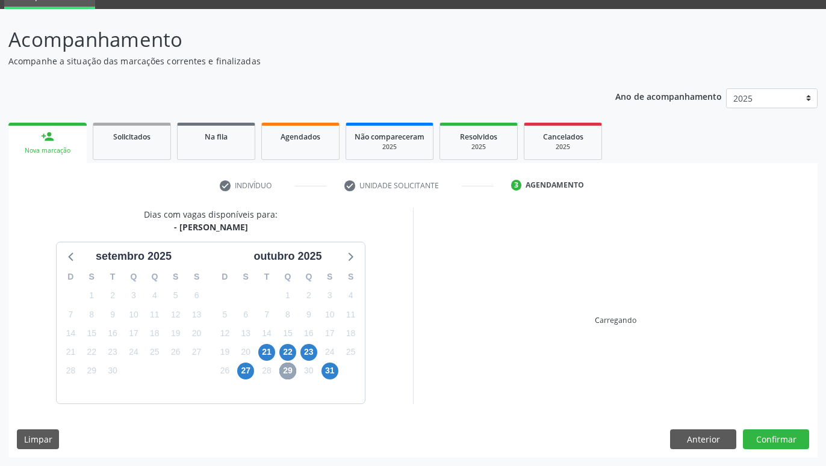
scroll to position [57, 0]
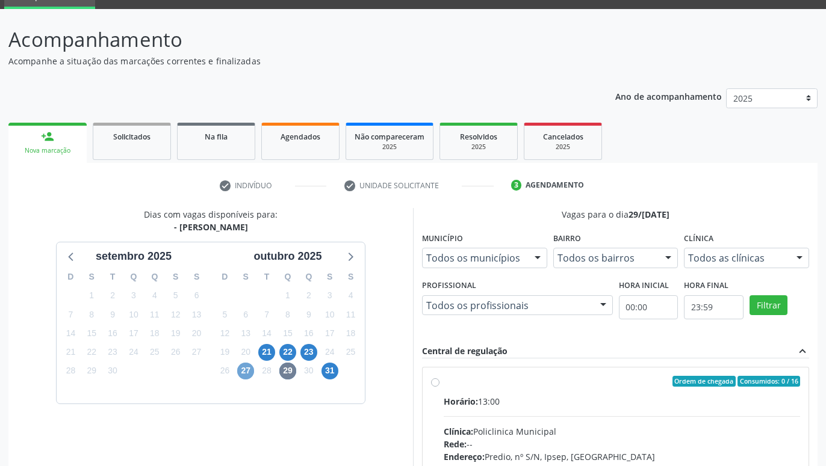
click at [250, 367] on span "27" at bounding box center [245, 371] width 17 height 17
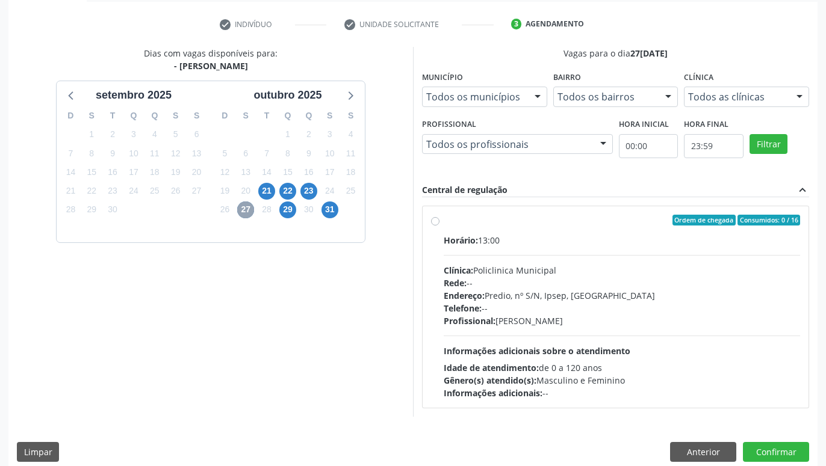
scroll to position [231, 0]
